Goal: Task Accomplishment & Management: Use online tool/utility

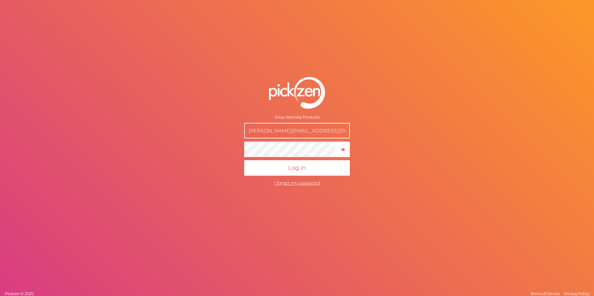
click at [296, 135] on input "chloe@bramleyproducts.co.uk" at bounding box center [297, 131] width 106 height 16
click at [411, 92] on div "Shop: Bramley Products chloe@bramleyproducts.co.uk × Show password Log in I for…" at bounding box center [297, 148] width 594 height 296
click at [409, 109] on div "Shop: Bramley Products chloe@bramleyproducts.co.uk × Show password Log in I for…" at bounding box center [297, 148] width 594 height 296
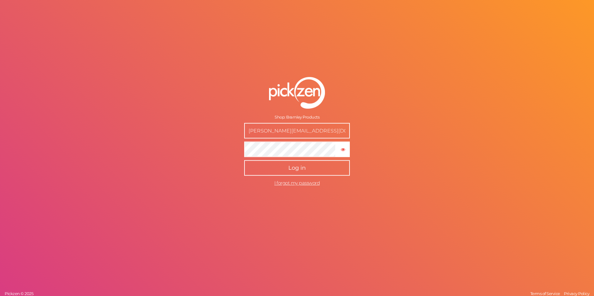
click at [304, 165] on span "Log in" at bounding box center [296, 168] width 17 height 7
click at [320, 131] on input "chloe@bramleyproducts.co.uk" at bounding box center [297, 131] width 106 height 16
click at [286, 166] on button "Log in" at bounding box center [297, 168] width 106 height 16
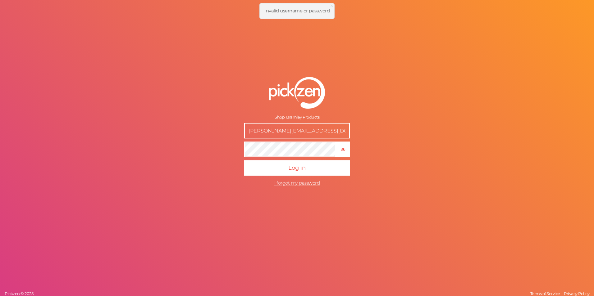
click at [299, 129] on input "lizzie@bramleyproducts.co.uk" at bounding box center [297, 131] width 106 height 16
drag, startPoint x: 340, startPoint y: 88, endPoint x: 335, endPoint y: 91, distance: 6.5
click at [340, 88] on div at bounding box center [297, 93] width 106 height 32
click at [317, 96] on img at bounding box center [297, 93] width 56 height 32
click at [292, 132] on input "lizzie@bramleyproducts.co.uk" at bounding box center [297, 131] width 106 height 16
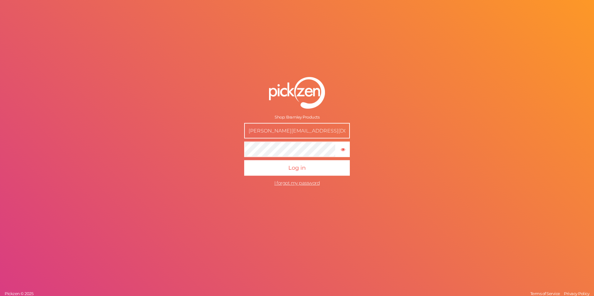
drag, startPoint x: 331, startPoint y: 132, endPoint x: 184, endPoint y: 128, distance: 147.0
click at [184, 128] on div "Shop: Bramley Products lizzie@bramleyproducts.co.uk × Show password Log in I fo…" at bounding box center [297, 148] width 594 height 296
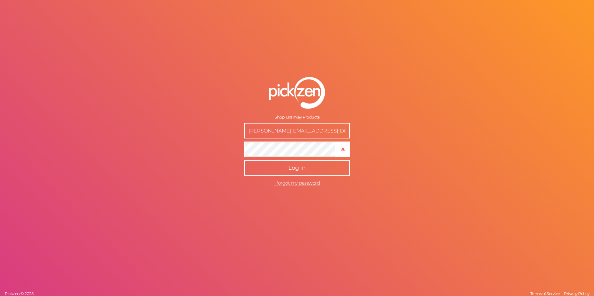
click at [306, 171] on button "Log in" at bounding box center [297, 168] width 106 height 16
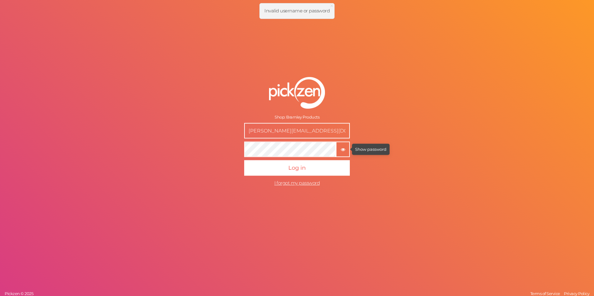
click at [345, 149] on icon "button" at bounding box center [343, 150] width 4 height 4
click at [201, 145] on div "Shop: Bramley Products chloe@bramleyproducts.co.uk × Hide password Log in I for…" at bounding box center [297, 148] width 594 height 296
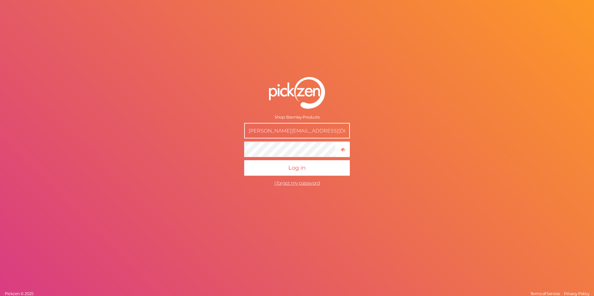
click at [276, 130] on input "chloe@bramleyproducts.co.uk" at bounding box center [297, 131] width 106 height 16
drag, startPoint x: 326, startPoint y: 130, endPoint x: 228, endPoint y: 134, distance: 98.2
click at [228, 134] on form "Shop: Bramley Products lizzie@bramleyproducts.com × Hide password Log in I forg…" at bounding box center [296, 133] width 155 height 137
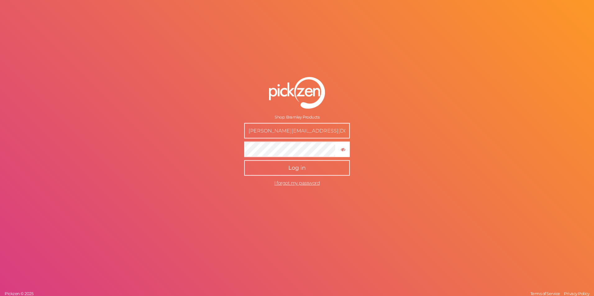
click at [280, 168] on button "Log in" at bounding box center [297, 168] width 106 height 16
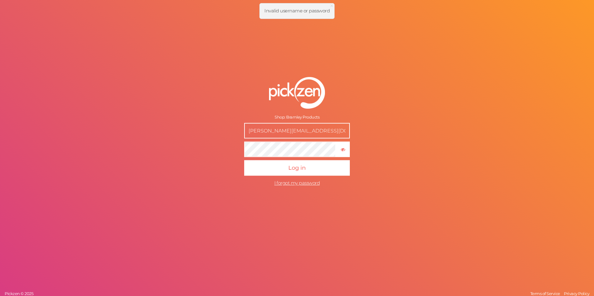
click at [322, 132] on input "chloe@bramleyproducts.co.uk" at bounding box center [297, 131] width 106 height 16
click at [306, 132] on input "lizzie@bramleyproducts.co.uk" at bounding box center [297, 131] width 106 height 16
type input "[PERSON_NAME][EMAIL_ADDRESS][DOMAIN_NAME]"
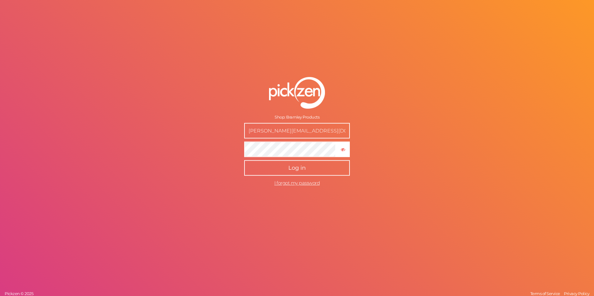
click at [255, 171] on button "Log in" at bounding box center [297, 168] width 106 height 16
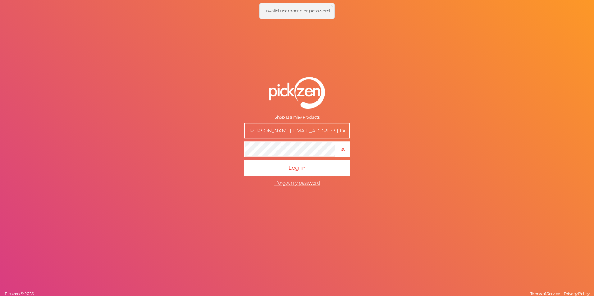
drag, startPoint x: 311, startPoint y: 128, endPoint x: 326, endPoint y: 132, distance: 15.6
click at [311, 128] on input "[PERSON_NAME][EMAIL_ADDRESS][DOMAIN_NAME]" at bounding box center [297, 131] width 106 height 16
drag, startPoint x: 336, startPoint y: 133, endPoint x: 228, endPoint y: 132, distance: 108.1
click at [231, 132] on form "Shop: Bramley Products lizzie@bramleyproducts.com × Hide password Log in I forg…" at bounding box center [296, 133] width 155 height 137
click at [417, 150] on div "Shop: Bramley Products lizzie@bramleyproducts.com × Hide password Log in I forg…" at bounding box center [297, 148] width 594 height 296
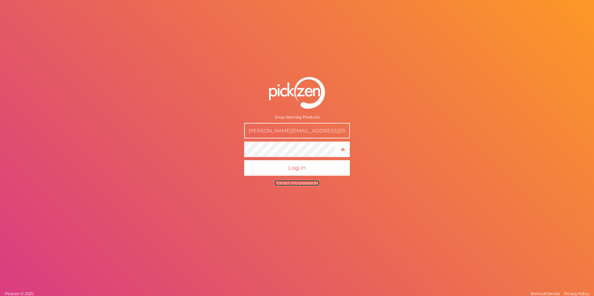
click at [294, 184] on span "I forgot my password" at bounding box center [296, 183] width 45 height 6
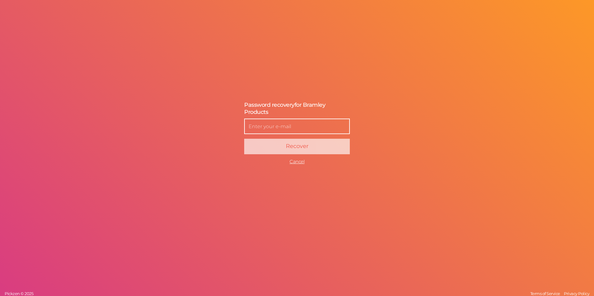
drag, startPoint x: 272, startPoint y: 133, endPoint x: 273, endPoint y: 130, distance: 3.5
click at [272, 133] on input "text" at bounding box center [297, 127] width 106 height 16
type input "[PERSON_NAME][EMAIL_ADDRESS][DOMAIN_NAME]"
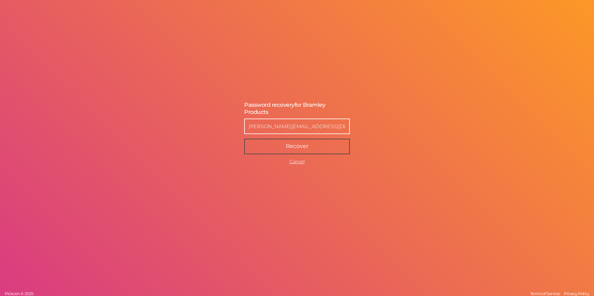
click at [280, 148] on button "Recover" at bounding box center [297, 147] width 106 height 16
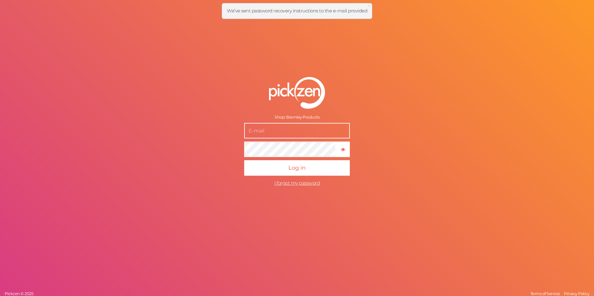
type input "[PERSON_NAME][EMAIL_ADDRESS][DOMAIN_NAME]"
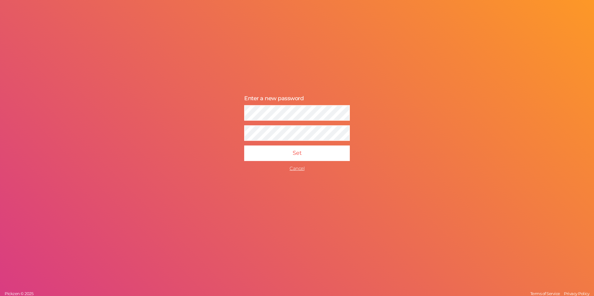
click at [454, 101] on div "Password recovery Enter a new password Recover Cancel Set Cancel Pickzen © 2025…" at bounding box center [297, 148] width 594 height 296
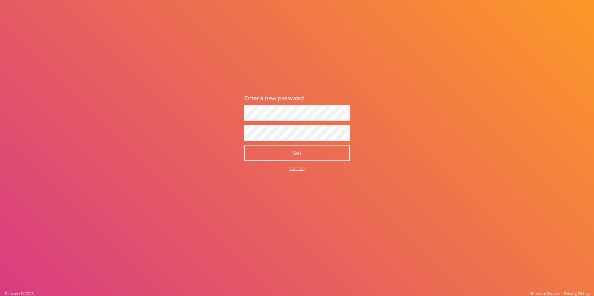
click at [283, 155] on button "Set" at bounding box center [297, 154] width 106 height 16
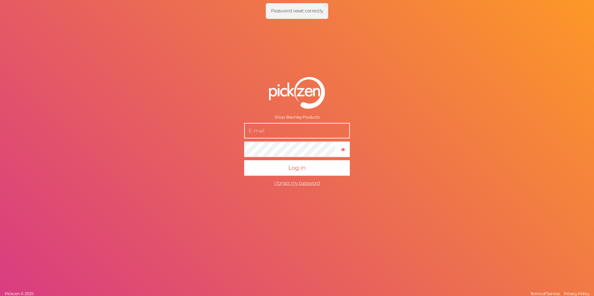
type input "[PERSON_NAME][EMAIL_ADDRESS][DOMAIN_NAME]"
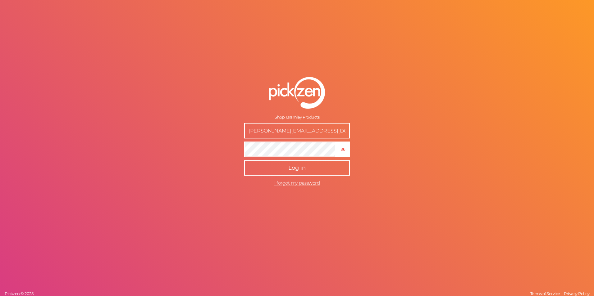
click at [299, 170] on span "Log in" at bounding box center [296, 168] width 17 height 7
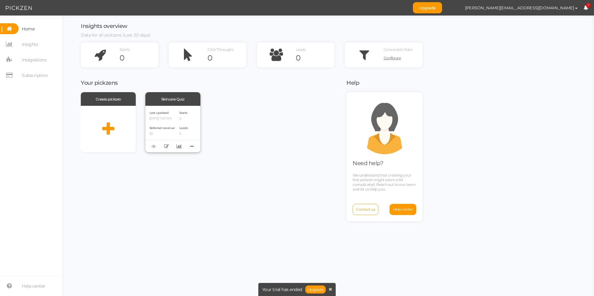
click at [173, 100] on div "Skincare Quiz" at bounding box center [172, 99] width 55 height 14
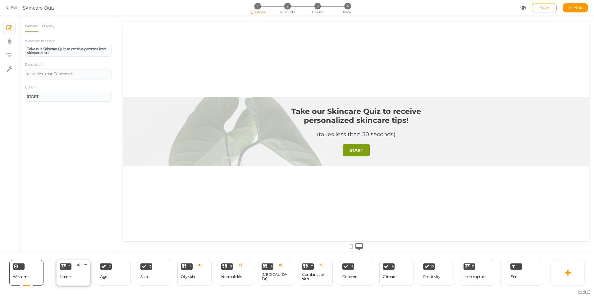
click at [72, 280] on div "1 Name × Define the conditions to show this slide. Clone Change type Delete" at bounding box center [73, 273] width 34 height 26
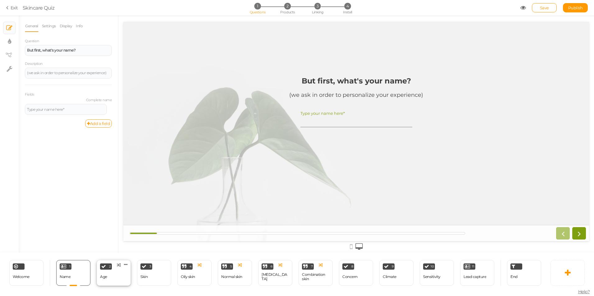
click at [125, 279] on div "2 Age × Define the conditions to show this slide. Clone Change type Delete" at bounding box center [114, 273] width 34 height 26
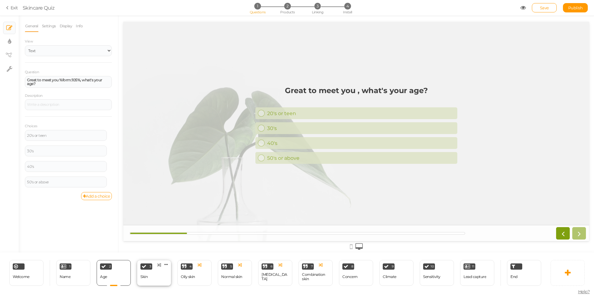
click at [145, 275] on div "Skin" at bounding box center [143, 277] width 7 height 11
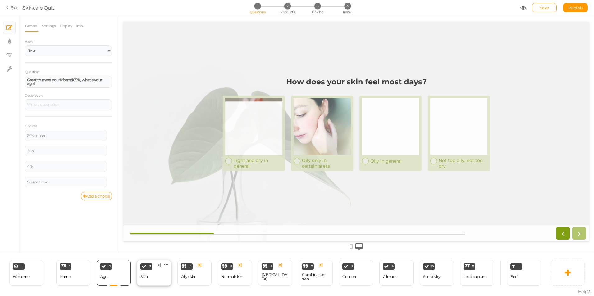
select select "2"
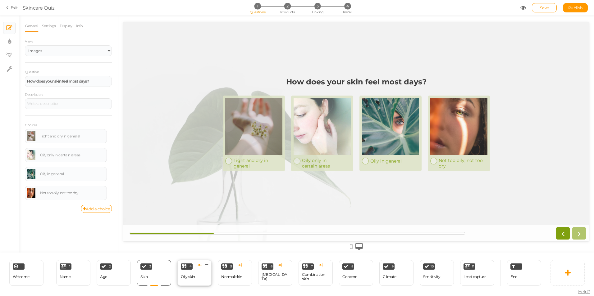
click at [201, 277] on div "4 Oily skin × Define the conditions to show this slide. Clone Change type Delete" at bounding box center [194, 273] width 34 height 26
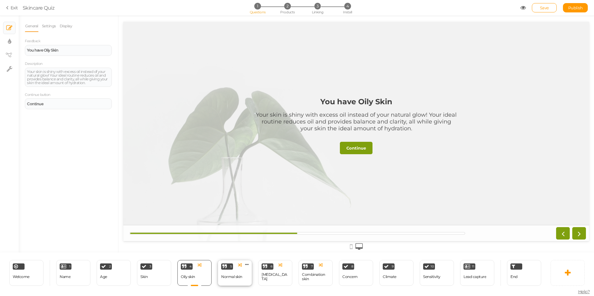
click at [238, 276] on div "Normal skin" at bounding box center [231, 277] width 21 height 4
click at [276, 279] on div "6 [MEDICAL_DATA] × Define the conditions to show this slide. Clone Change type …" at bounding box center [275, 273] width 34 height 26
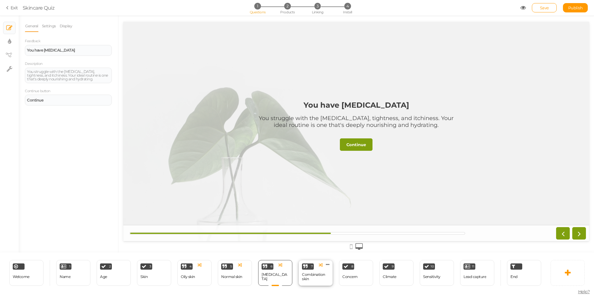
click at [312, 278] on div "Combination skin" at bounding box center [315, 277] width 27 height 9
click at [351, 274] on div "Concern" at bounding box center [349, 277] width 15 height 11
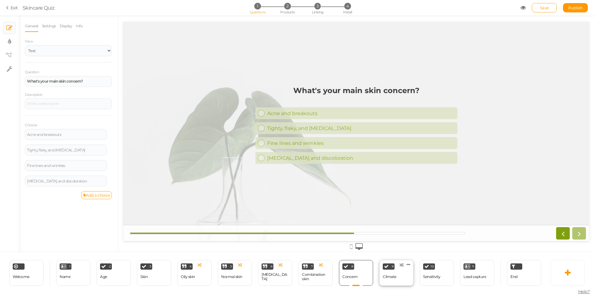
click at [387, 269] on icon at bounding box center [386, 266] width 5 height 5
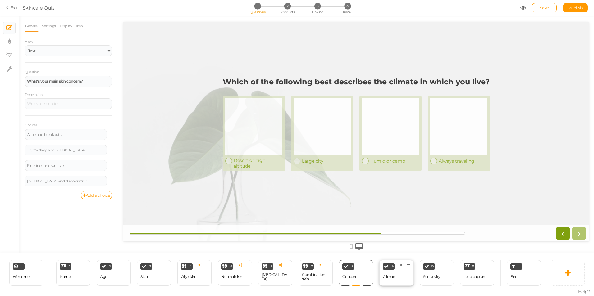
select select "2"
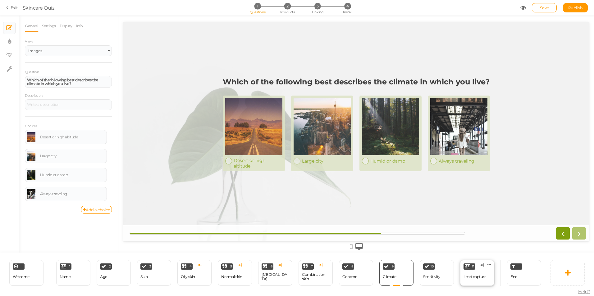
drag, startPoint x: 439, startPoint y: 277, endPoint x: 485, endPoint y: 278, distance: 46.6
click at [439, 277] on div "Sensitivity" at bounding box center [431, 277] width 17 height 4
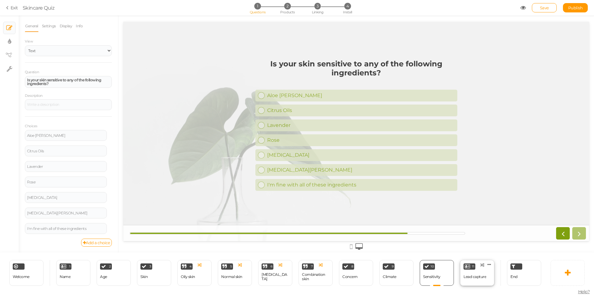
click at [481, 279] on div "Lead capture" at bounding box center [474, 277] width 23 height 4
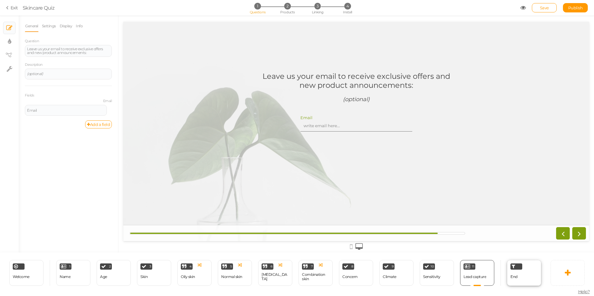
click at [524, 275] on div "End" at bounding box center [524, 273] width 34 height 26
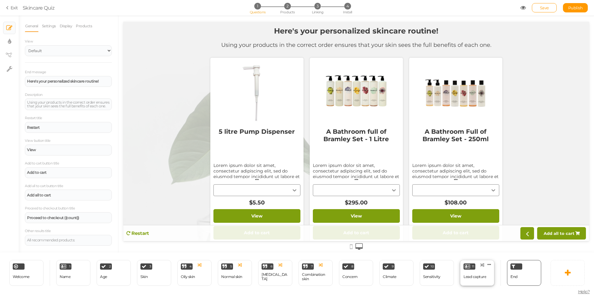
click at [469, 281] on div "Lead capture" at bounding box center [474, 277] width 23 height 11
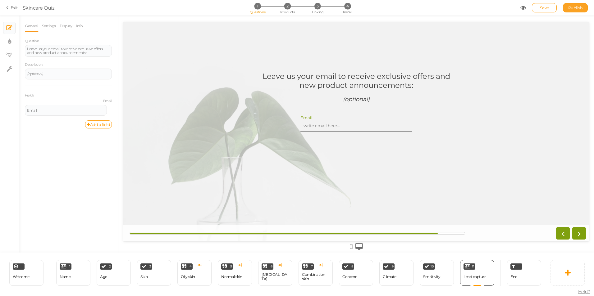
click at [571, 9] on span "Publish" at bounding box center [575, 7] width 15 height 5
click at [13, 6] on link "Exit" at bounding box center [12, 8] width 12 height 6
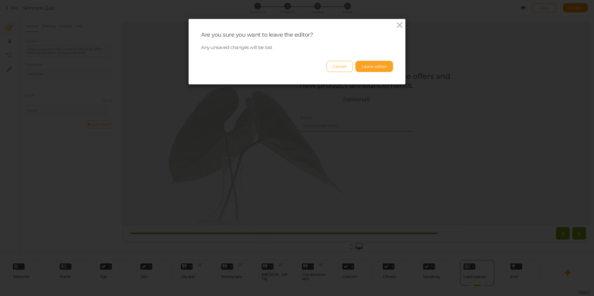
click at [368, 66] on button "Leave editor" at bounding box center [374, 66] width 38 height 11
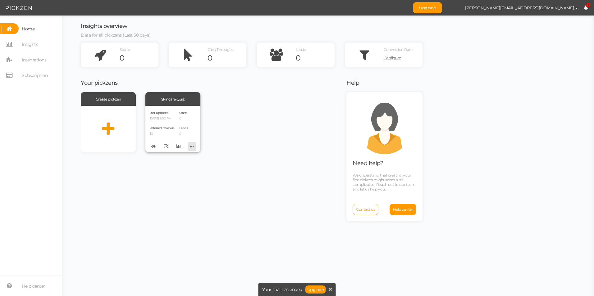
click at [192, 148] on icon at bounding box center [192, 147] width 9 height 10
click at [229, 144] on div "Create pickzen Skincare Quiz Last updated [DATE] 6:02 PM Referred revenue $0 St…" at bounding box center [210, 122] width 258 height 60
click at [151, 147] on link at bounding box center [153, 146] width 9 height 9
